Goal: Navigation & Orientation: Find specific page/section

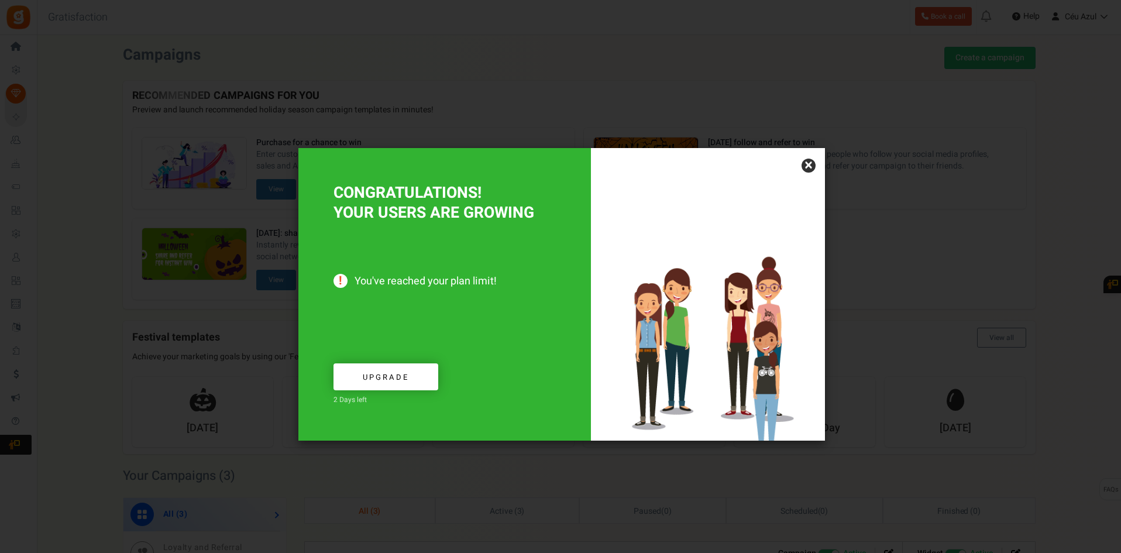
click at [814, 161] on div at bounding box center [708, 294] width 234 height 293
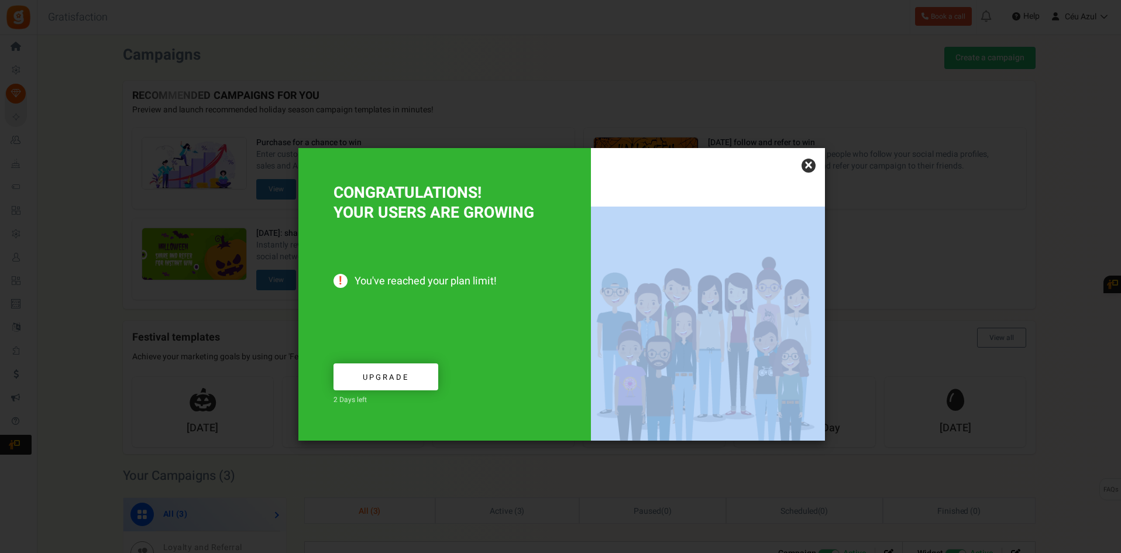
click at [814, 161] on div at bounding box center [708, 294] width 234 height 293
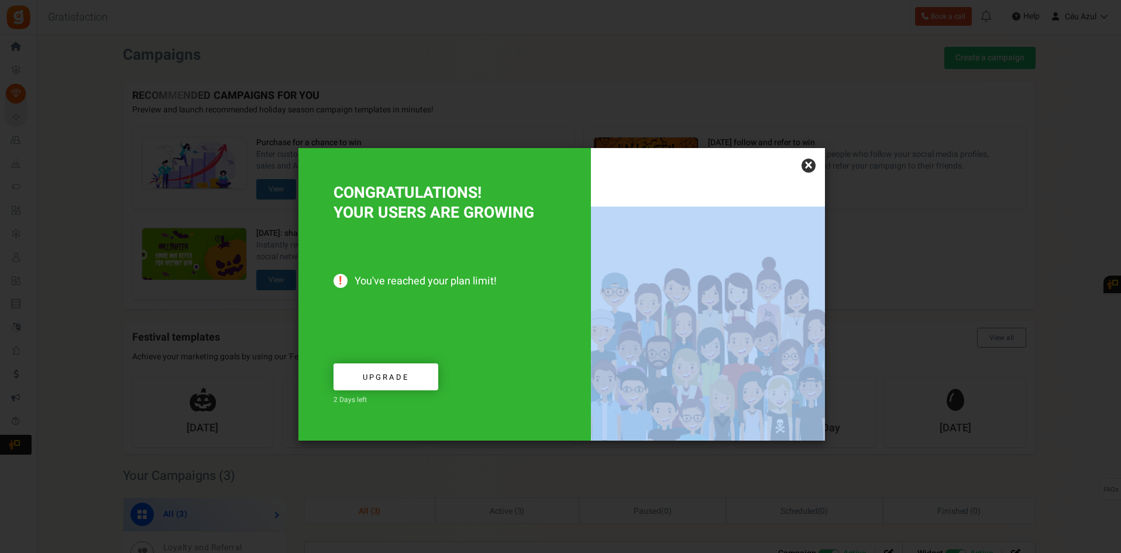
click at [814, 161] on link "×" at bounding box center [809, 166] width 14 height 14
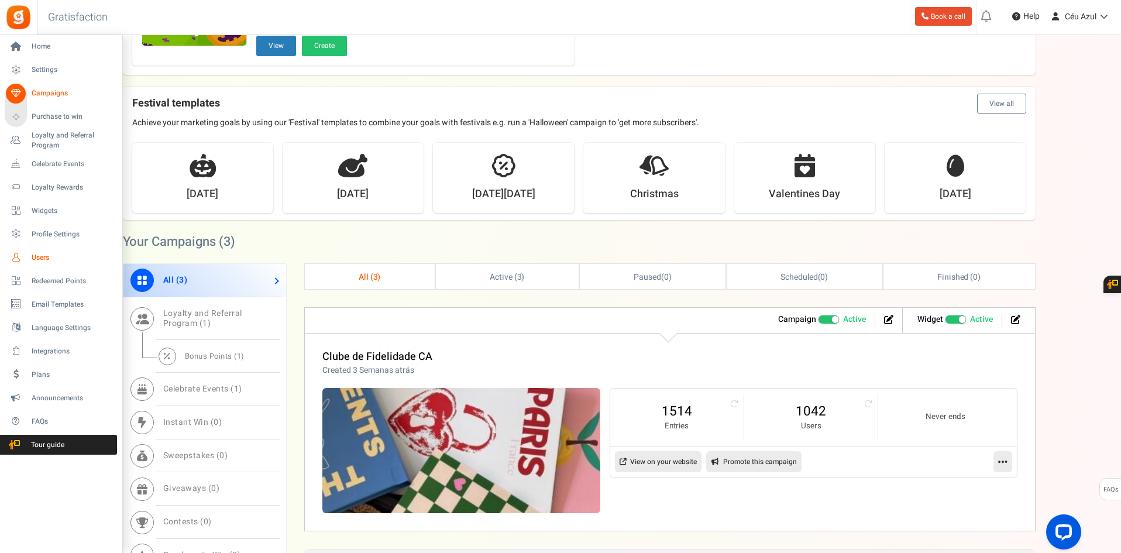
click at [54, 262] on span "Users" at bounding box center [73, 258] width 82 height 10
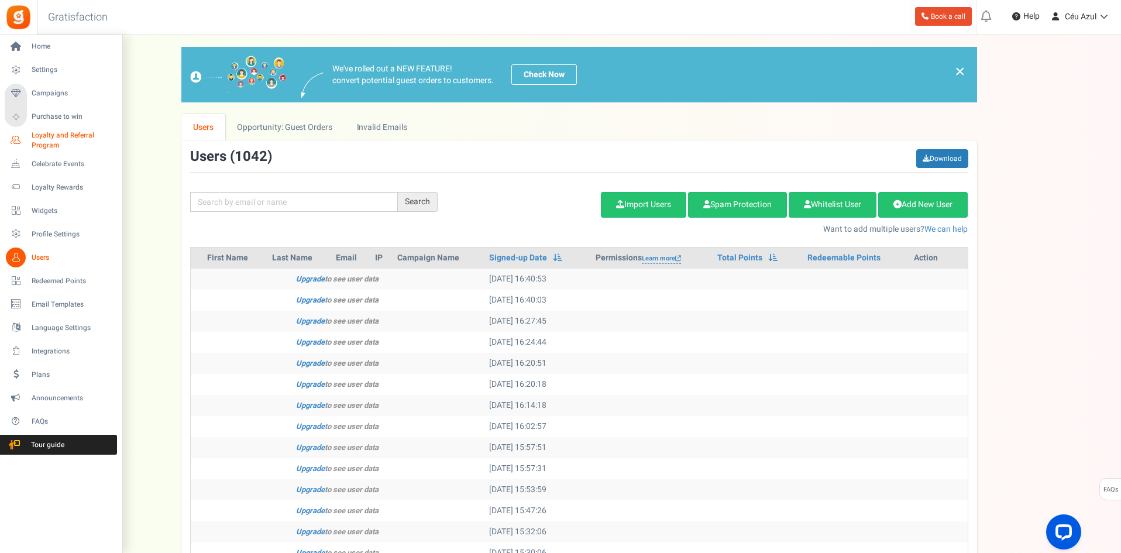
click at [42, 138] on span "Loyalty and Referral Program" at bounding box center [74, 140] width 85 height 20
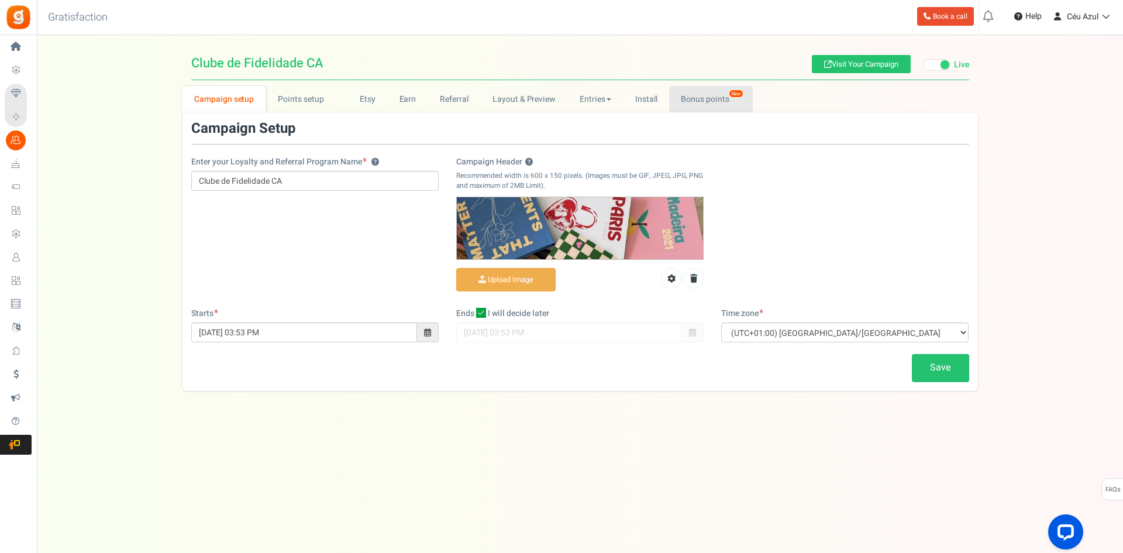
click at [697, 100] on link "Bonus points New" at bounding box center [711, 99] width 84 height 26
